Goal: Task Accomplishment & Management: Use online tool/utility

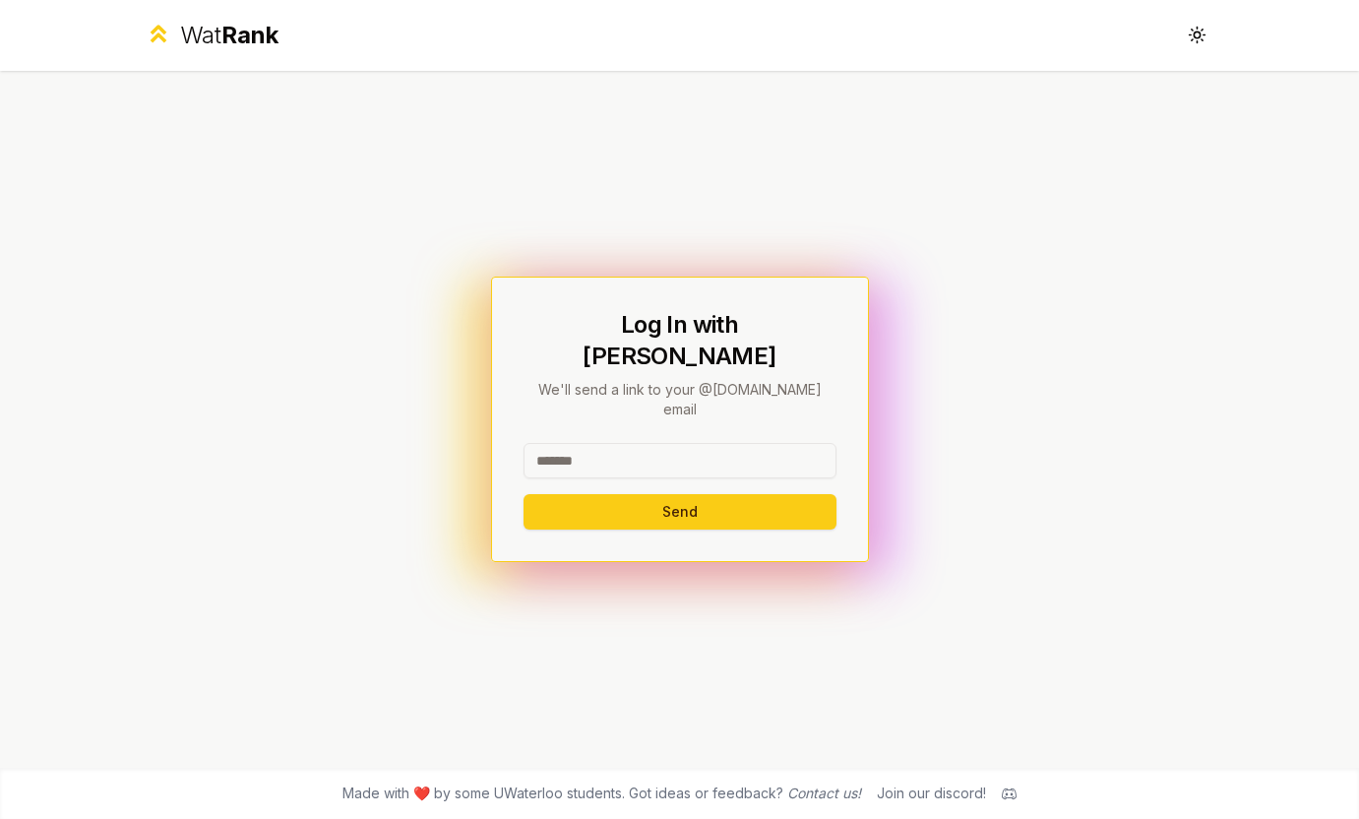
click at [570, 443] on input at bounding box center [680, 460] width 313 height 35
type input "********"
click at [524, 494] on button "Send" at bounding box center [680, 511] width 313 height 35
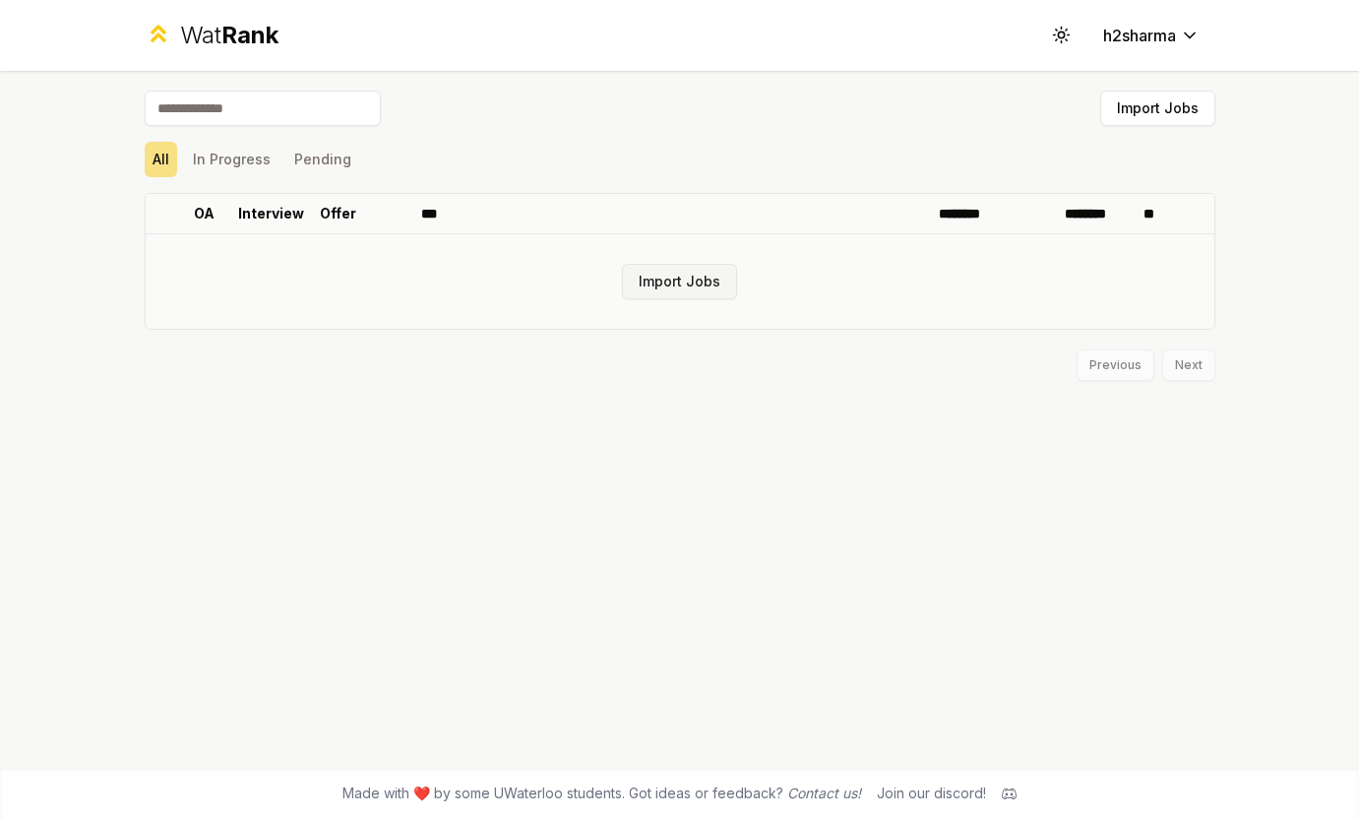
click at [679, 293] on button "Import Jobs" at bounding box center [679, 281] width 115 height 35
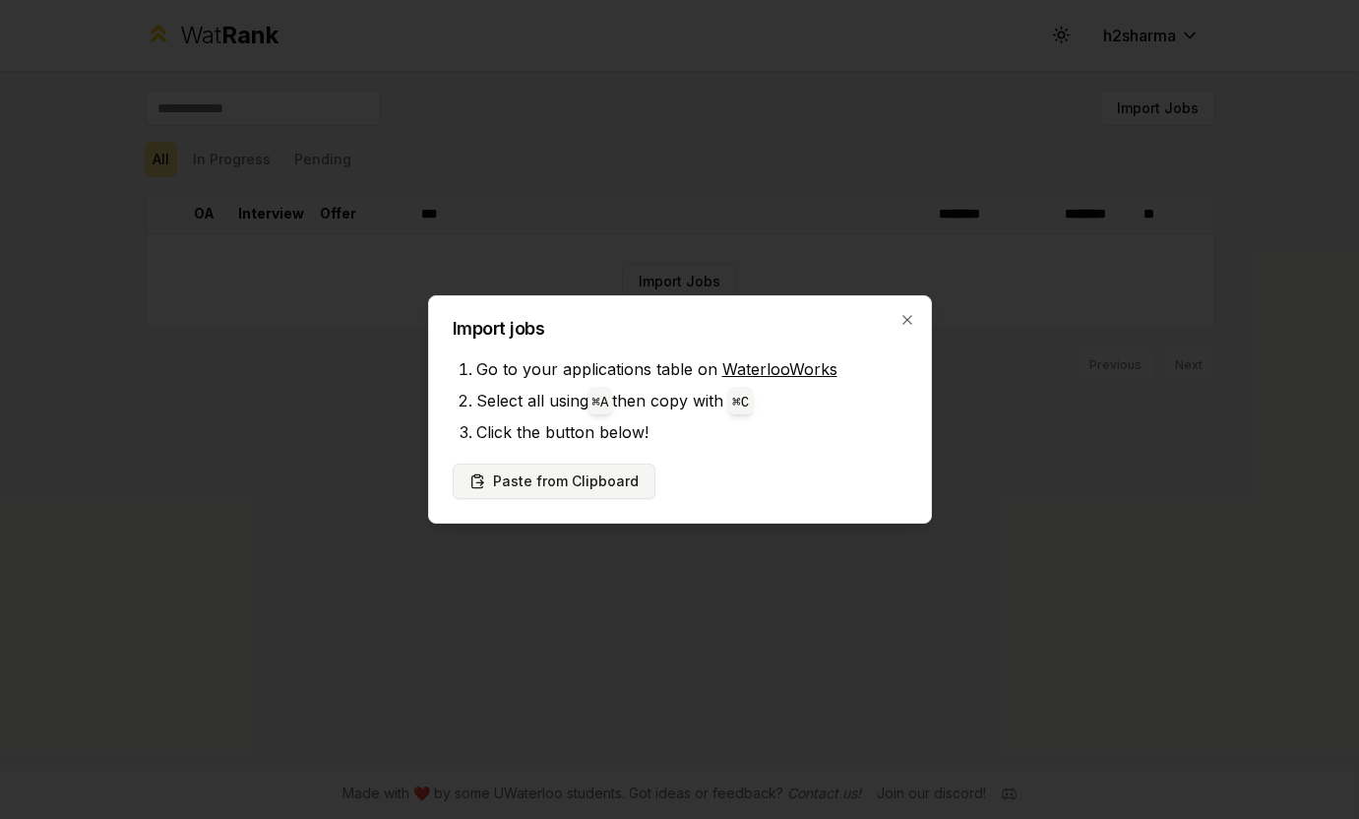
click at [558, 488] on button "Paste from Clipboard" at bounding box center [554, 481] width 203 height 35
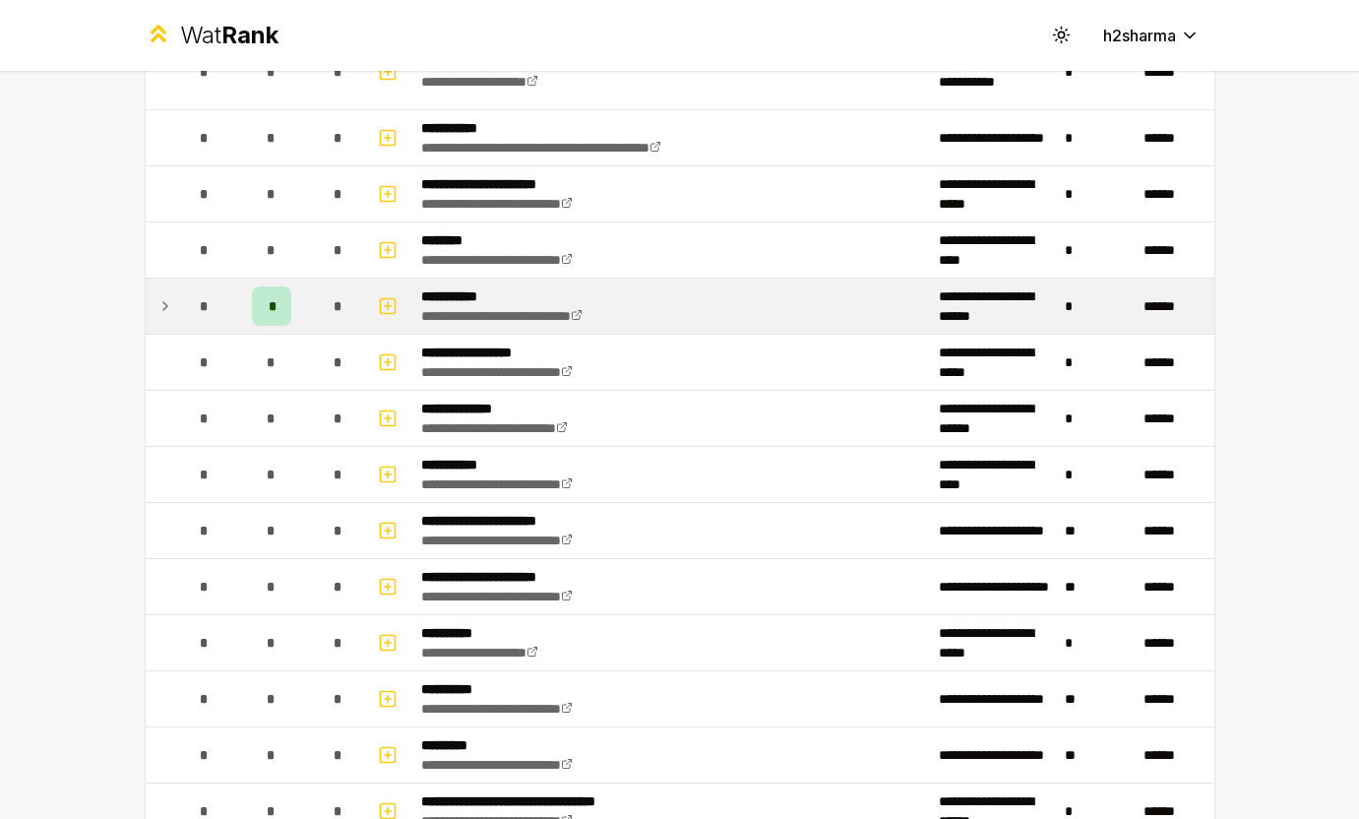
scroll to position [1865, 0]
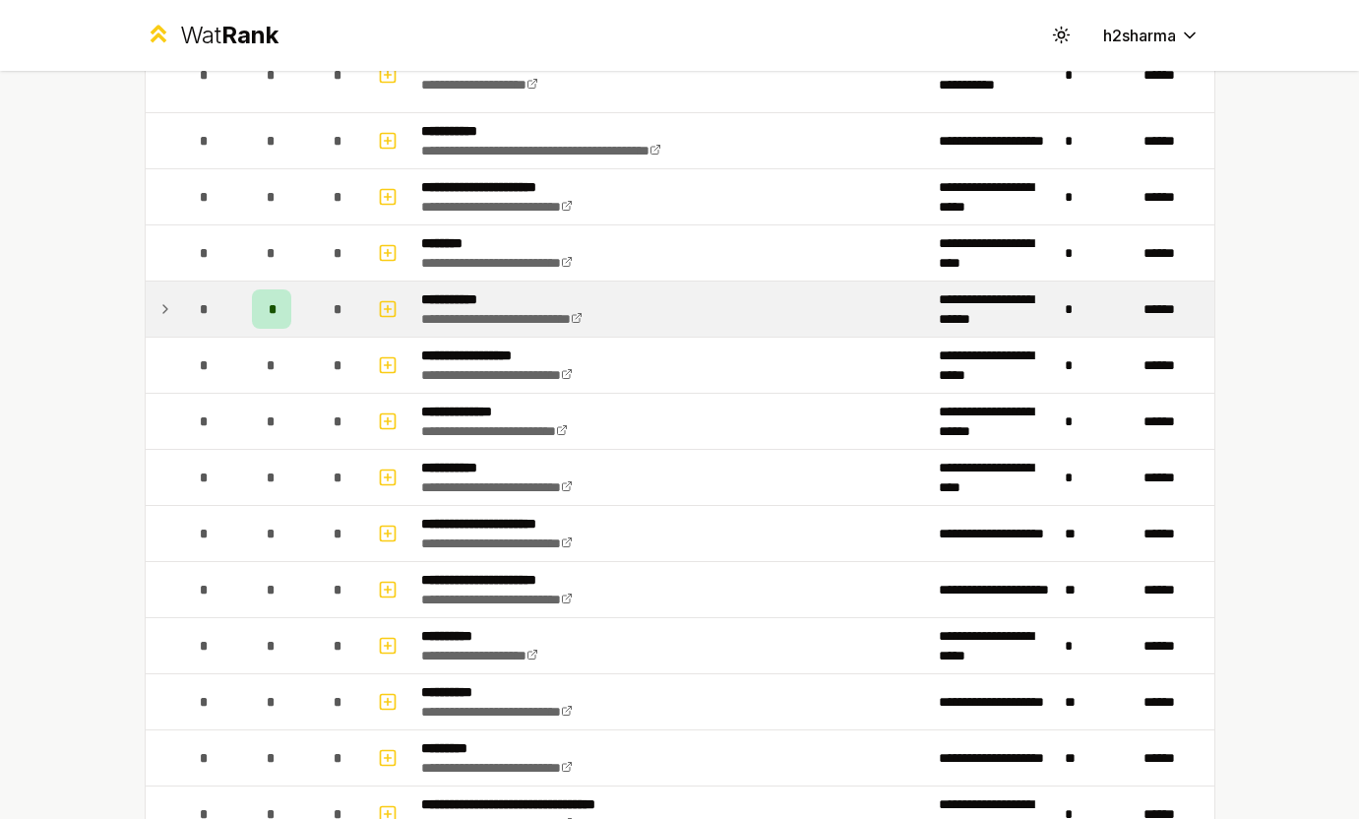
click at [173, 310] on td at bounding box center [161, 309] width 31 height 55
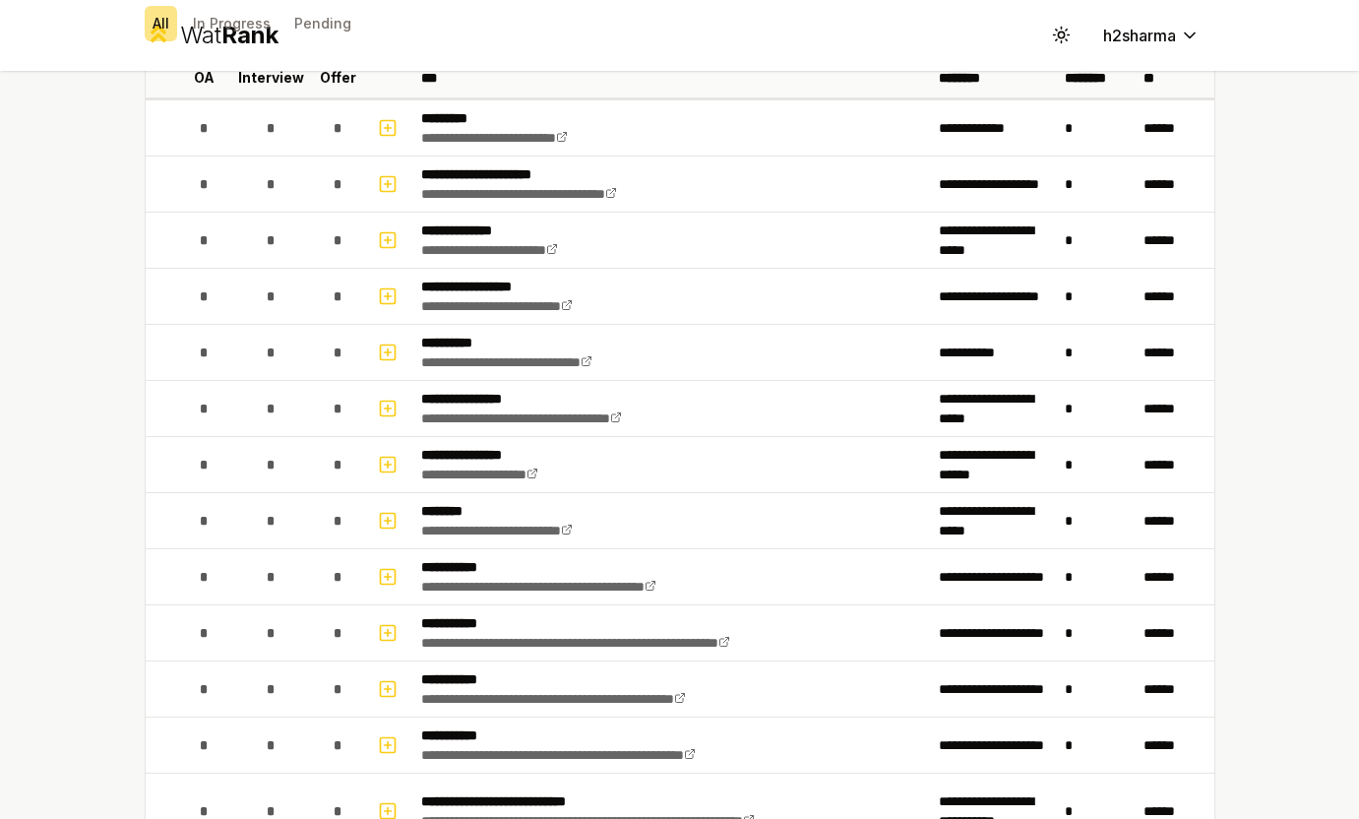
scroll to position [0, 0]
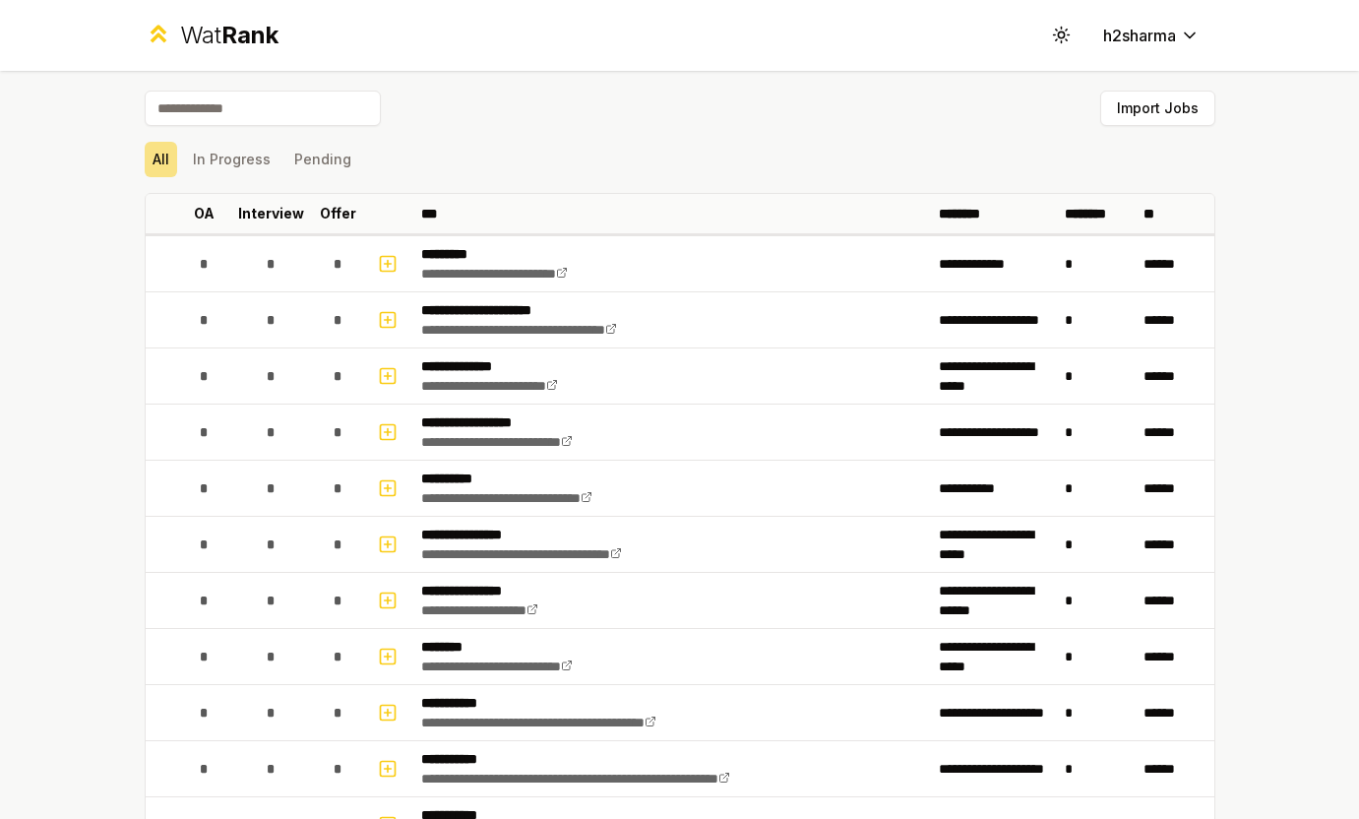
click at [255, 101] on input at bounding box center [263, 108] width 236 height 35
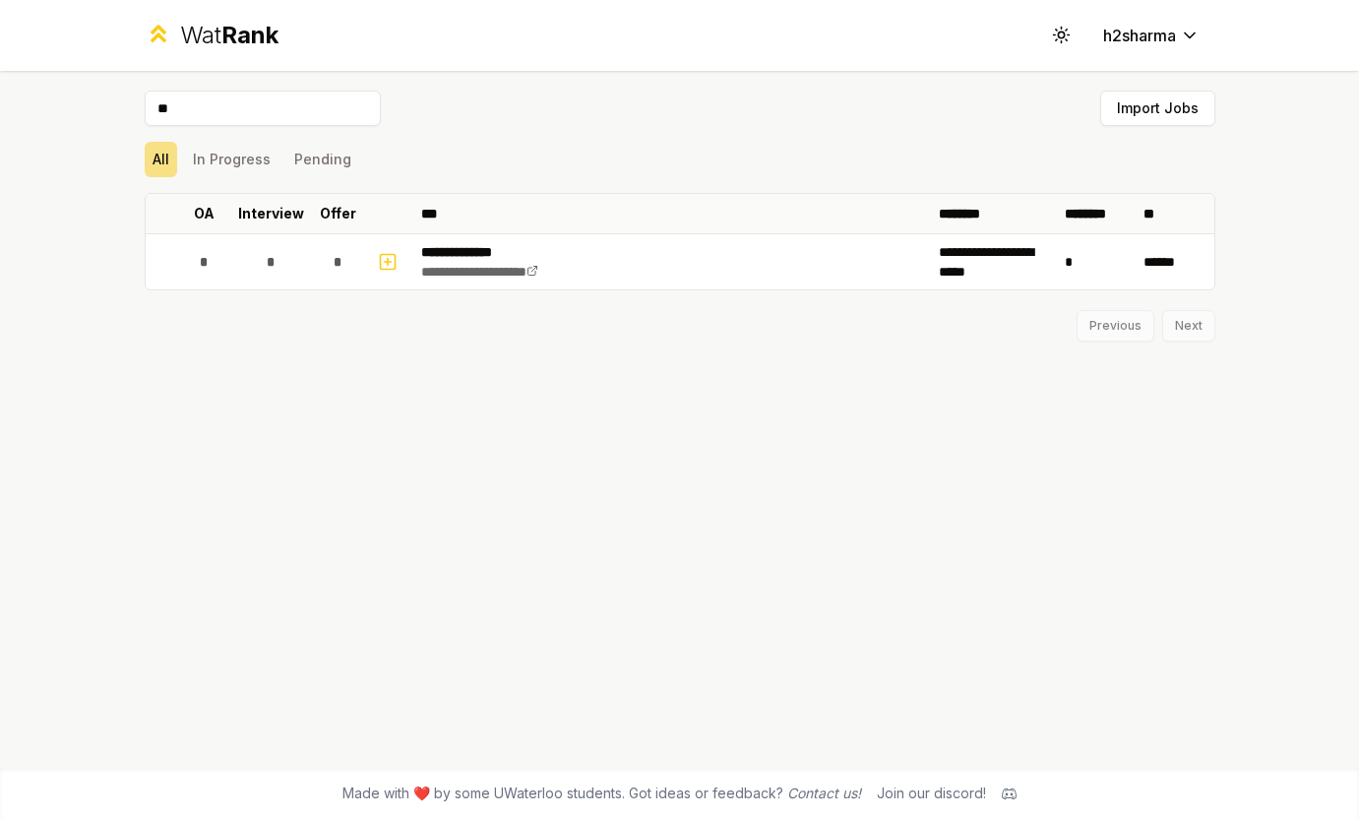
type input "*"
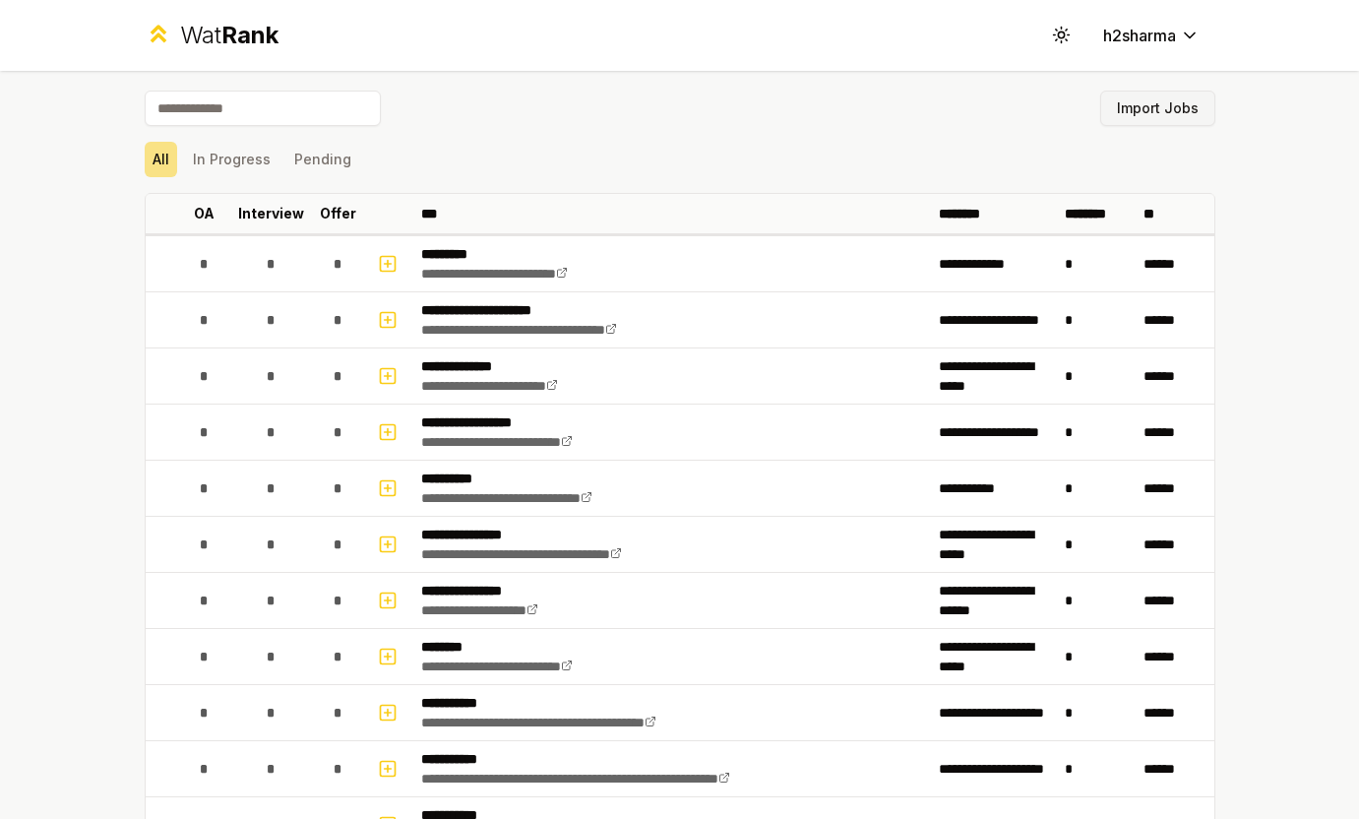
click at [1114, 94] on button "Import Jobs" at bounding box center [1157, 108] width 115 height 35
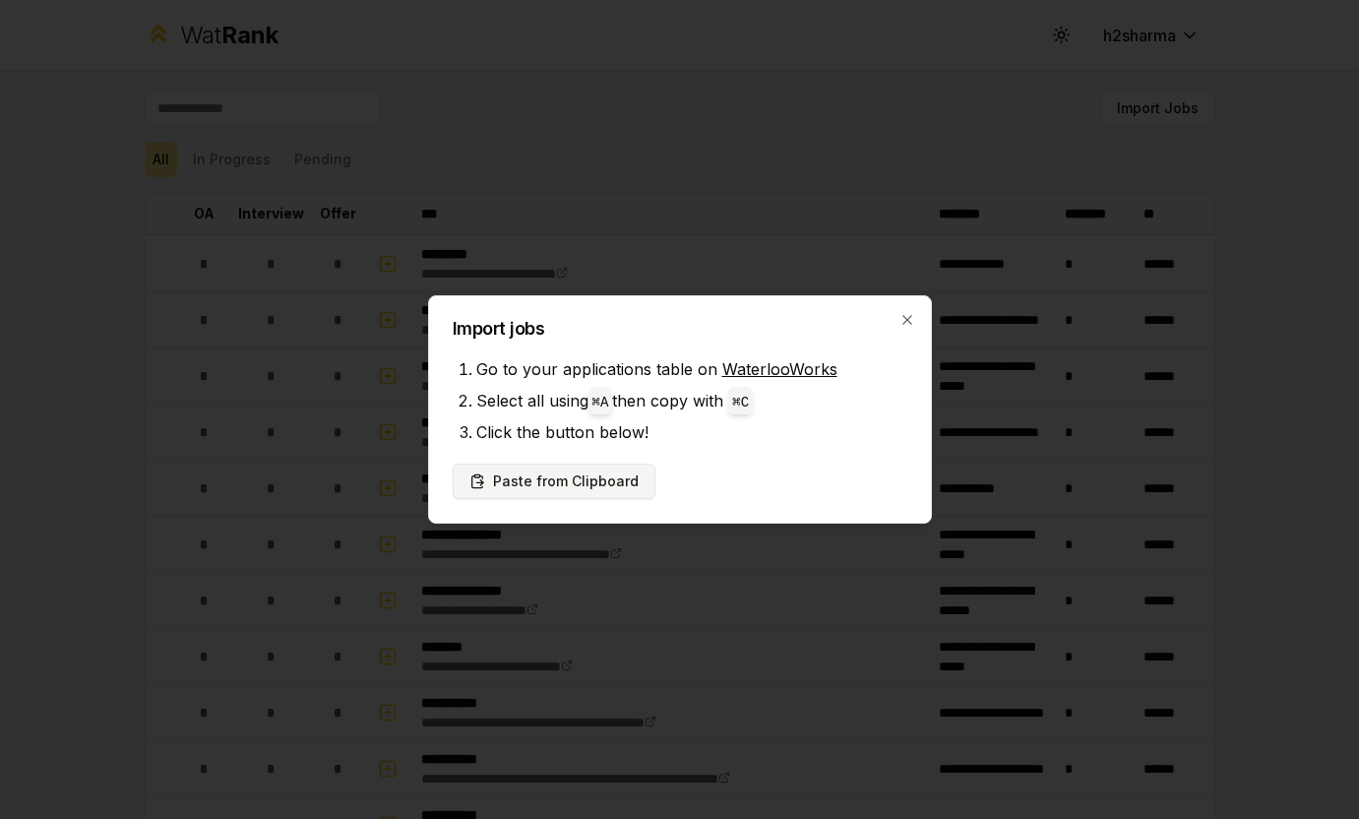
click at [576, 474] on button "Paste from Clipboard" at bounding box center [554, 481] width 203 height 35
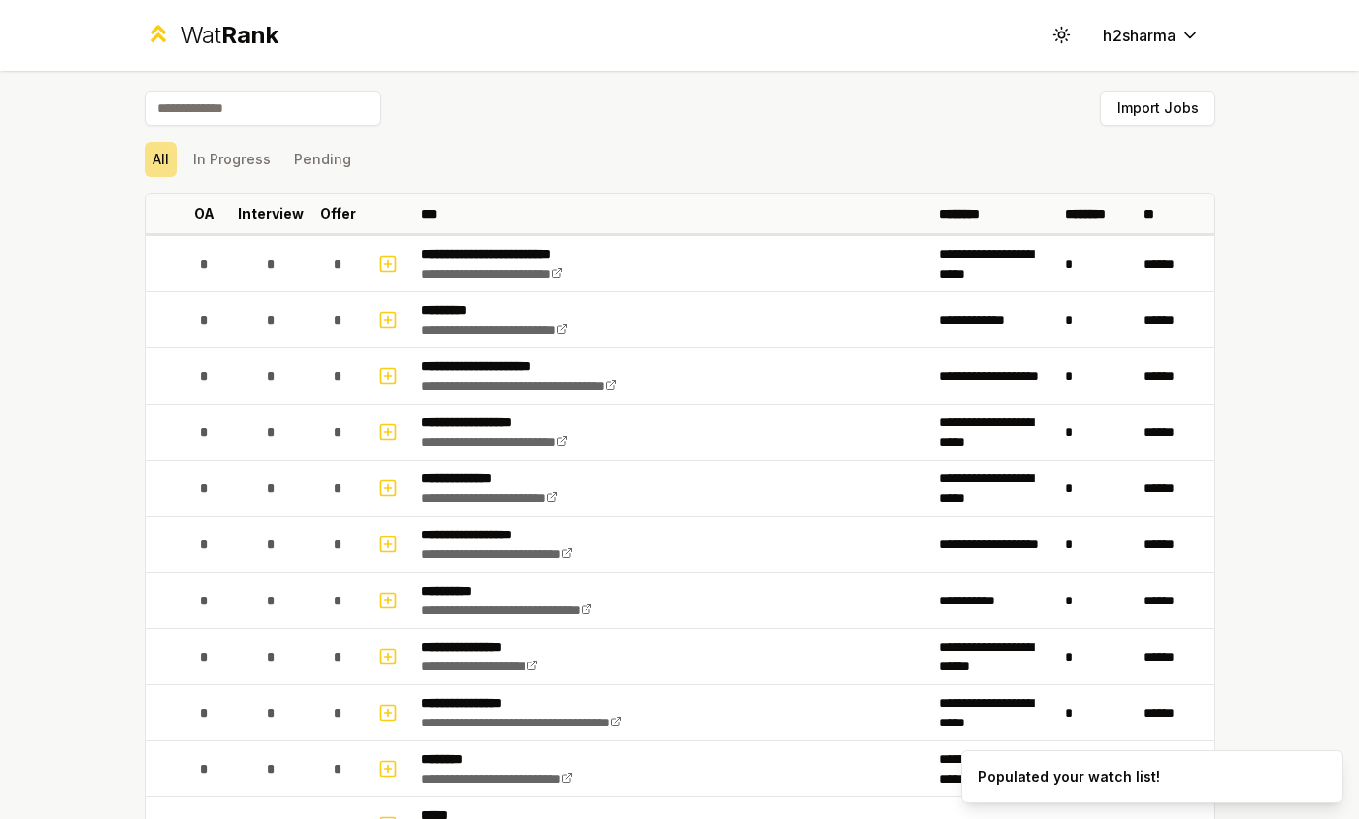
click at [255, 102] on input at bounding box center [263, 108] width 236 height 35
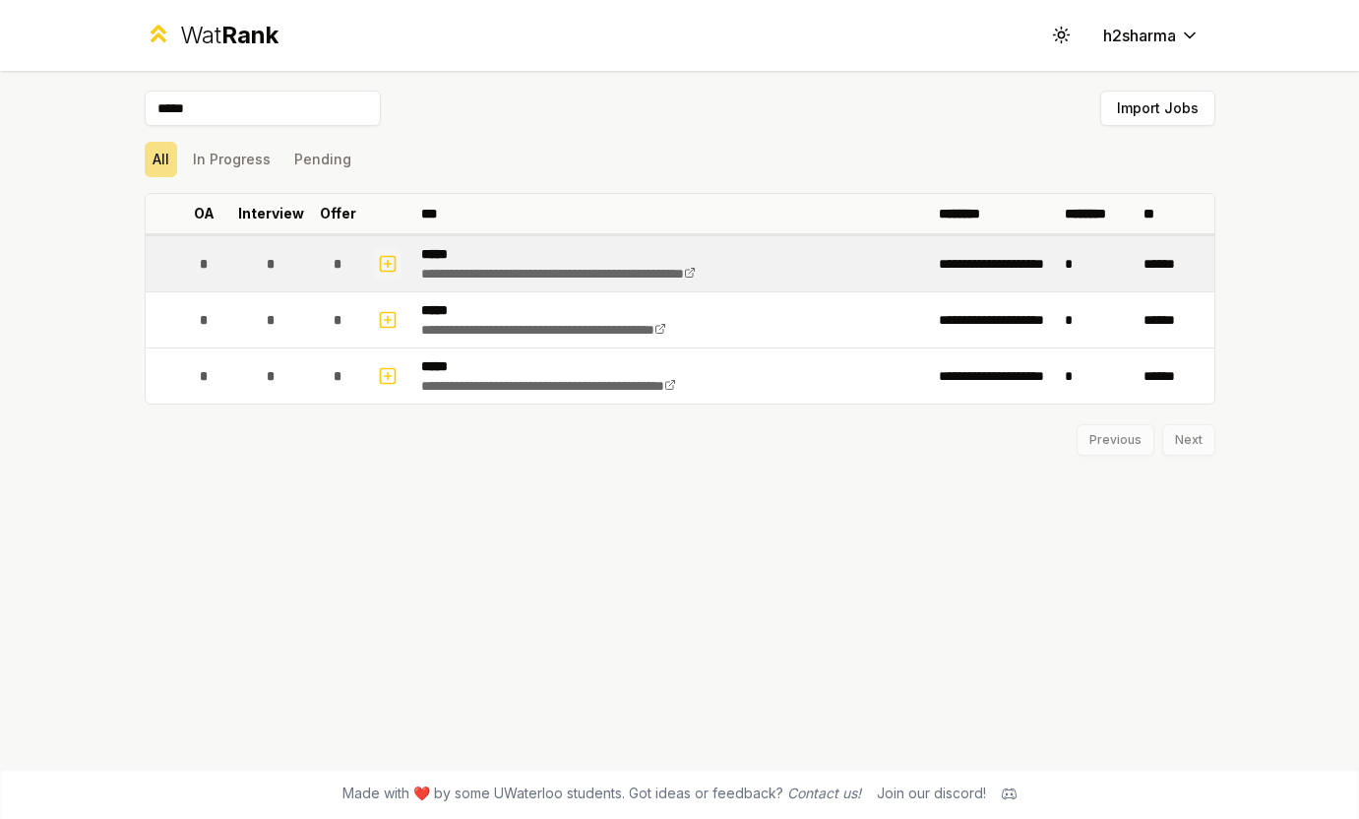
type input "*****"
click at [388, 262] on icon "button" at bounding box center [388, 263] width 0 height 7
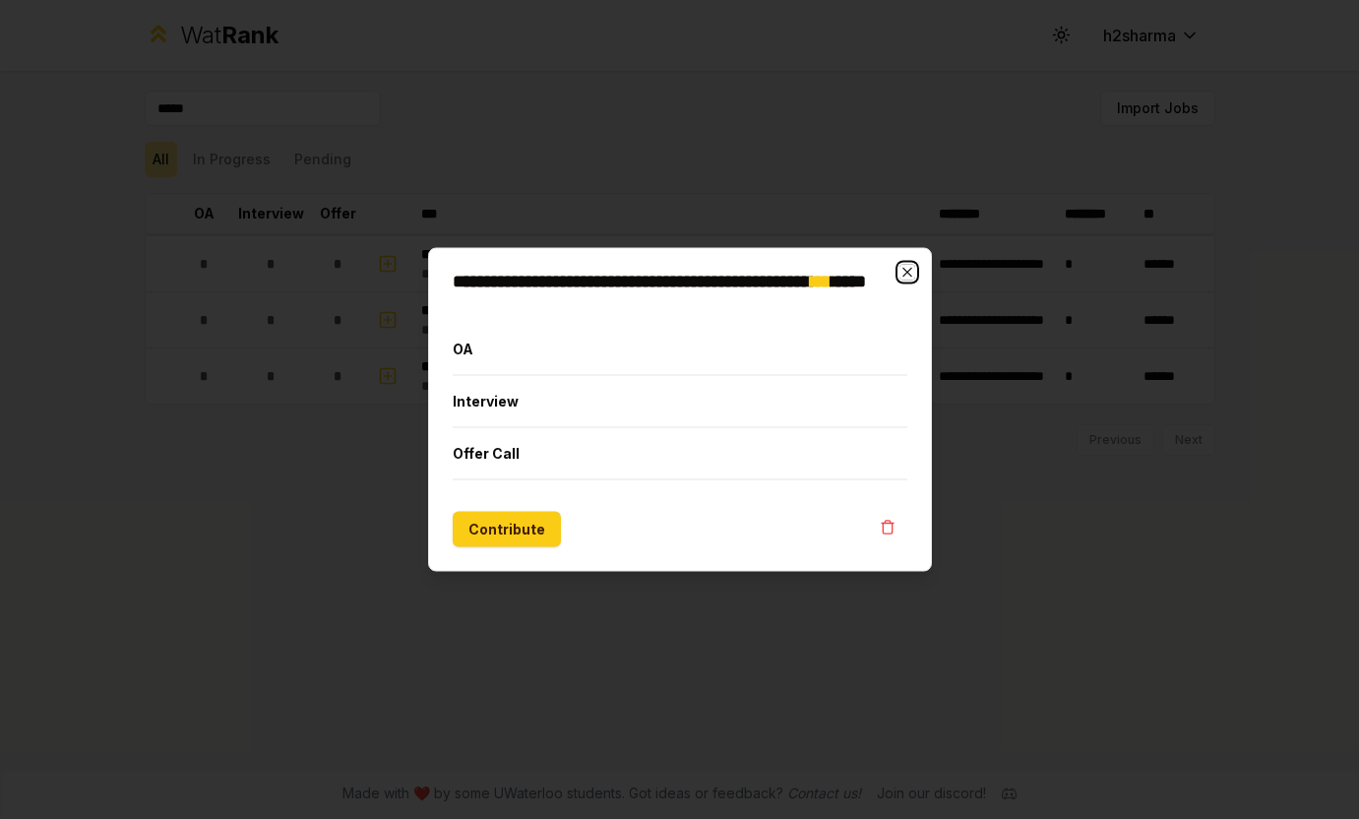
click at [904, 271] on icon "button" at bounding box center [908, 273] width 16 height 16
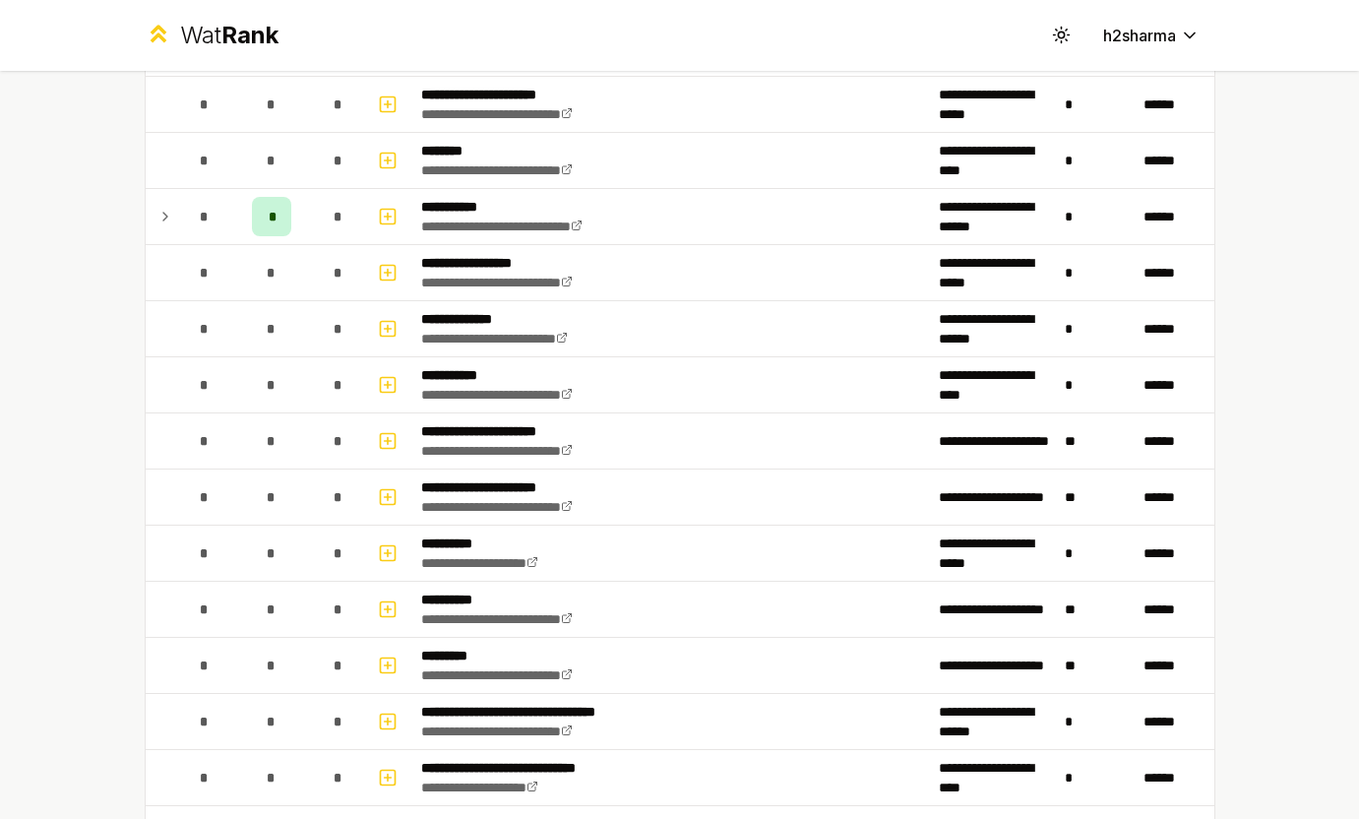
scroll to position [2243, 0]
